Goal: Information Seeking & Learning: Compare options

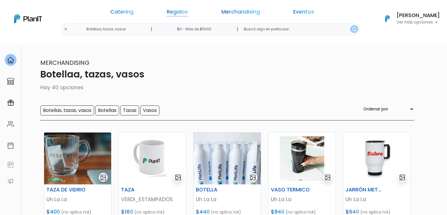
drag, startPoint x: 0, startPoint y: 0, endPoint x: 187, endPoint y: 9, distance: 187.2
click at [187, 9] on link "Regalos" at bounding box center [177, 12] width 21 height 7
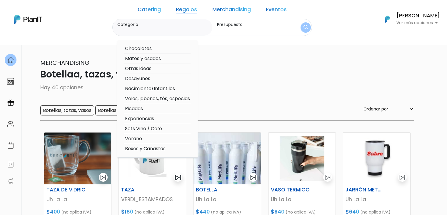
click at [233, 9] on link "Merchandising" at bounding box center [231, 10] width 39 height 7
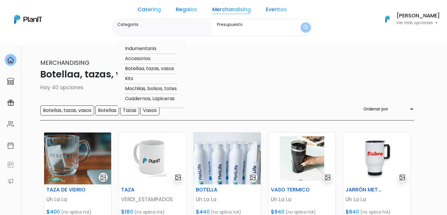
click at [227, 10] on link "Merchandising" at bounding box center [231, 10] width 39 height 7
click at [169, 56] on option "Accesorios" at bounding box center [150, 58] width 53 height 7
type input "Accesorios"
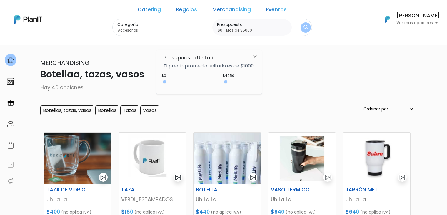
type input "$0 - Más de $5000"
drag, startPoint x: 176, startPoint y: 82, endPoint x: 286, endPoint y: 84, distance: 110.0
click at [286, 84] on body "Catering Regalos Merchandising Eventos Botellaa, tazas, vasos | $0 - Más de $50…" at bounding box center [223, 107] width 447 height 215
click at [303, 26] on img "submit" at bounding box center [305, 28] width 4 height 6
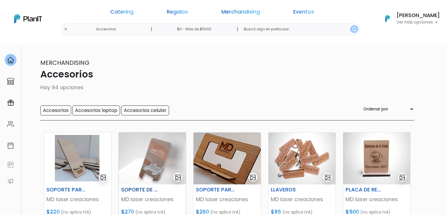
click at [164, 144] on img at bounding box center [152, 158] width 67 height 52
click at [231, 162] on img at bounding box center [226, 158] width 67 height 52
click at [293, 160] on img at bounding box center [301, 158] width 67 height 52
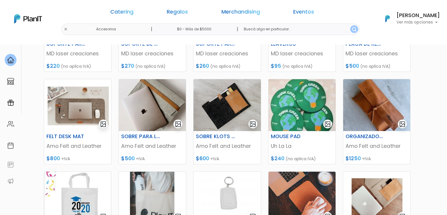
scroll to position [146, 0]
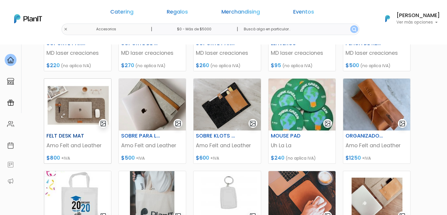
click at [73, 117] on img at bounding box center [77, 105] width 67 height 52
click at [147, 104] on img at bounding box center [152, 105] width 67 height 52
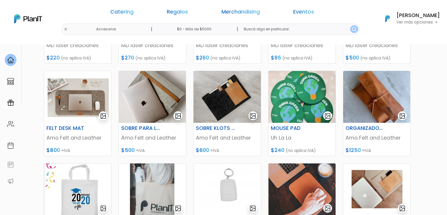
scroll to position [150, 0]
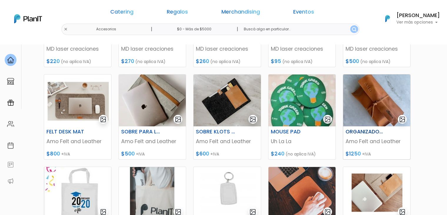
click at [366, 80] on img at bounding box center [376, 100] width 67 height 52
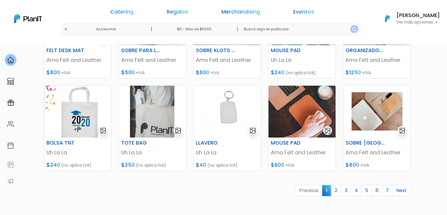
scroll to position [230, 0]
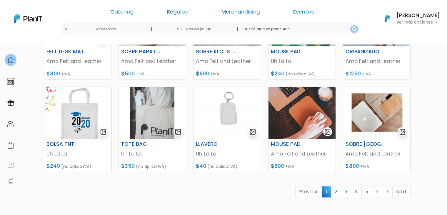
click at [62, 122] on img at bounding box center [77, 113] width 67 height 52
click at [133, 103] on img at bounding box center [152, 113] width 67 height 52
click at [220, 118] on img at bounding box center [226, 113] width 67 height 52
click at [287, 117] on img at bounding box center [301, 113] width 67 height 52
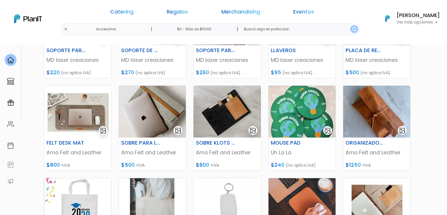
scroll to position [143, 0]
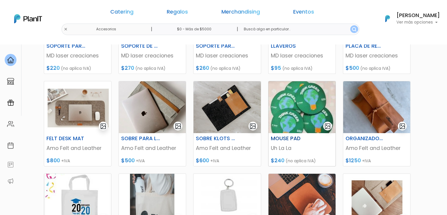
click at [309, 107] on img at bounding box center [301, 107] width 67 height 52
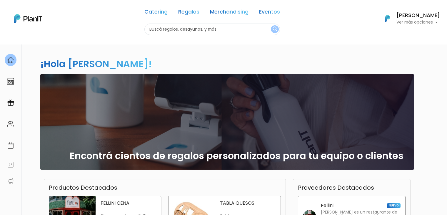
click at [426, 13] on h6 "[PERSON_NAME]" at bounding box center [418, 15] width 44 height 5
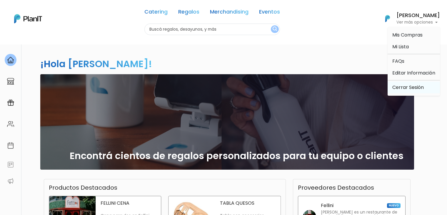
click at [396, 89] on link "Cerrar Sesión" at bounding box center [414, 87] width 52 height 12
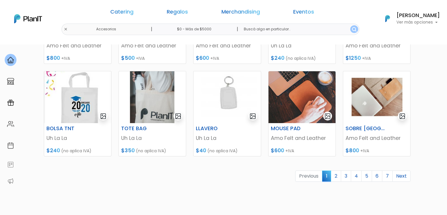
scroll to position [246, 0]
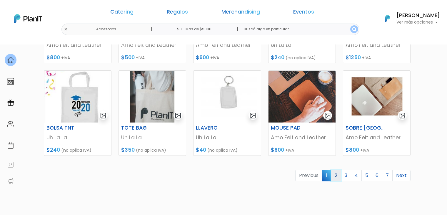
click at [338, 174] on link "2" at bounding box center [336, 175] width 10 height 11
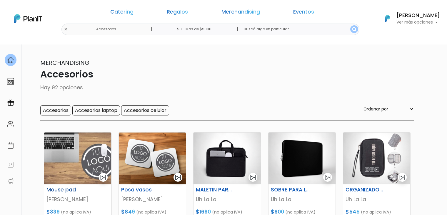
click at [71, 149] on img at bounding box center [77, 158] width 67 height 52
click at [148, 149] on img at bounding box center [152, 158] width 67 height 52
click at [218, 151] on img at bounding box center [226, 158] width 67 height 52
click at [293, 151] on img at bounding box center [301, 158] width 67 height 52
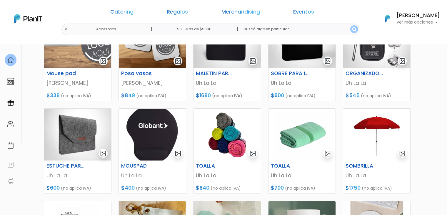
scroll to position [115, 0]
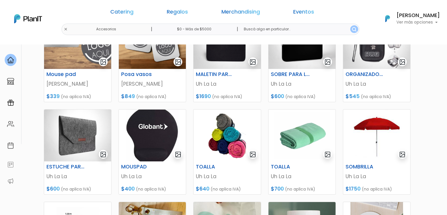
click at [59, 128] on img at bounding box center [77, 135] width 67 height 52
click at [146, 126] on img at bounding box center [152, 135] width 67 height 52
click at [218, 133] on img at bounding box center [226, 135] width 67 height 52
click at [302, 127] on img at bounding box center [301, 135] width 67 height 52
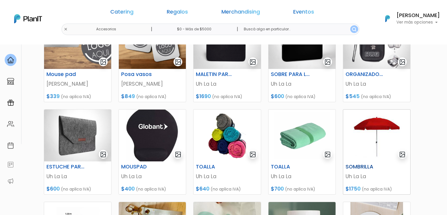
click at [372, 130] on img at bounding box center [376, 135] width 67 height 52
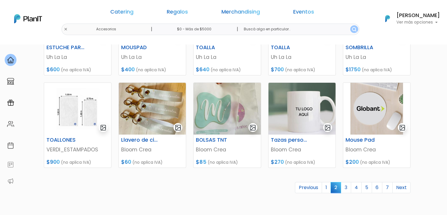
scroll to position [237, 0]
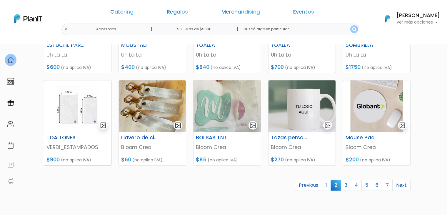
click at [56, 107] on img at bounding box center [77, 106] width 67 height 52
click at [131, 83] on img at bounding box center [152, 106] width 67 height 52
click at [208, 104] on img at bounding box center [226, 106] width 67 height 52
click at [309, 118] on img at bounding box center [301, 106] width 67 height 52
click at [376, 113] on img at bounding box center [376, 106] width 67 height 52
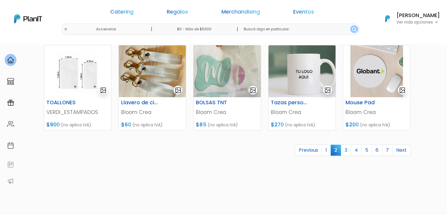
scroll to position [271, 0]
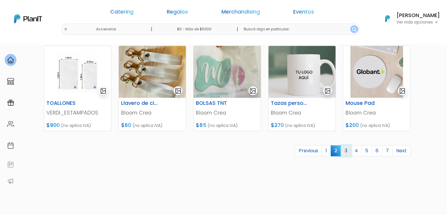
click at [346, 147] on link "3" at bounding box center [346, 150] width 10 height 11
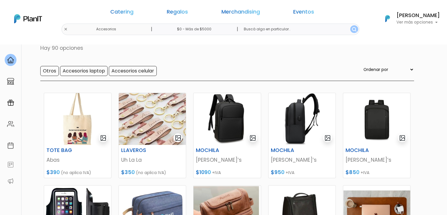
scroll to position [36, 0]
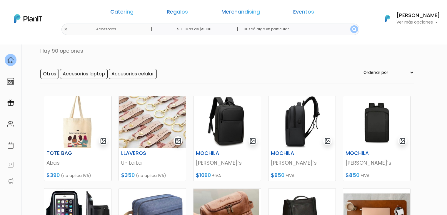
click at [64, 130] on img at bounding box center [77, 122] width 67 height 52
click at [148, 115] on img at bounding box center [152, 122] width 67 height 52
click at [223, 138] on img at bounding box center [226, 122] width 67 height 52
click at [290, 119] on img at bounding box center [301, 122] width 67 height 52
click at [370, 122] on img at bounding box center [376, 122] width 67 height 52
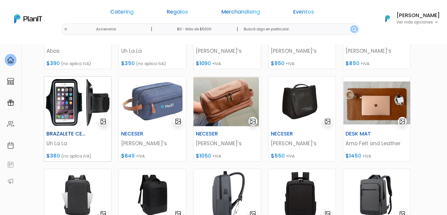
click at [67, 99] on img at bounding box center [77, 102] width 67 height 52
click at [146, 97] on img at bounding box center [152, 102] width 67 height 52
click at [218, 97] on img at bounding box center [226, 102] width 67 height 52
click at [290, 91] on img at bounding box center [301, 102] width 67 height 52
click at [370, 104] on img at bounding box center [376, 102] width 67 height 52
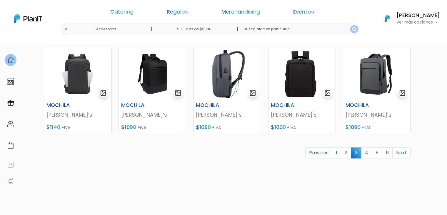
click at [87, 76] on img at bounding box center [77, 74] width 67 height 52
click at [149, 71] on img at bounding box center [152, 74] width 67 height 52
click at [222, 58] on img at bounding box center [226, 74] width 67 height 52
click at [287, 74] on img at bounding box center [301, 74] width 67 height 52
click at [371, 77] on img at bounding box center [376, 74] width 67 height 52
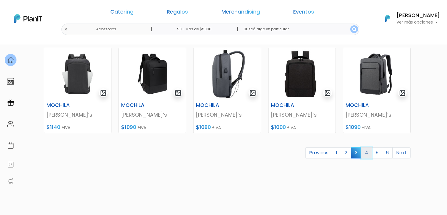
click at [365, 153] on link "4" at bounding box center [366, 152] width 11 height 11
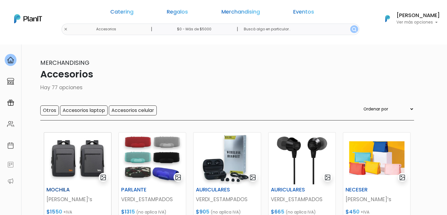
click at [75, 162] on img at bounding box center [77, 158] width 67 height 52
click at [138, 160] on img at bounding box center [152, 158] width 67 height 52
